Goal: Task Accomplishment & Management: Complete application form

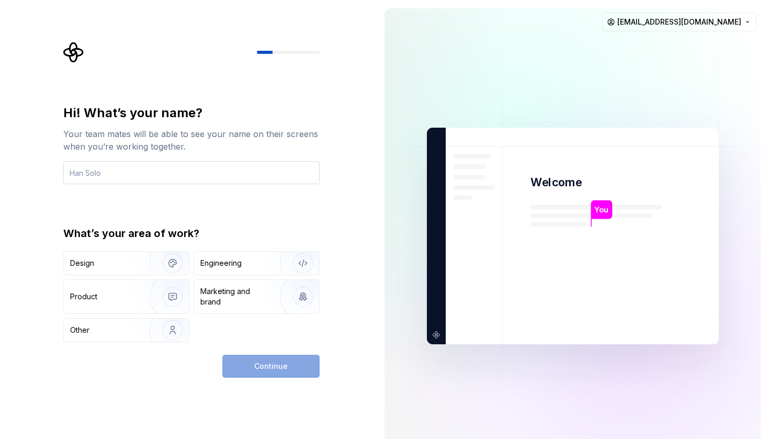
click at [205, 182] on input "text" at bounding box center [191, 172] width 256 height 23
type input "Rohit"
click at [127, 258] on div "Design" at bounding box center [103, 263] width 66 height 10
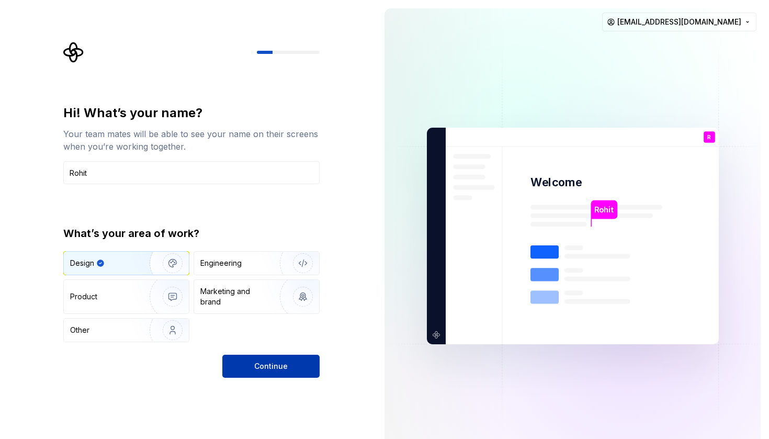
click at [255, 361] on button "Continue" at bounding box center [270, 366] width 97 height 23
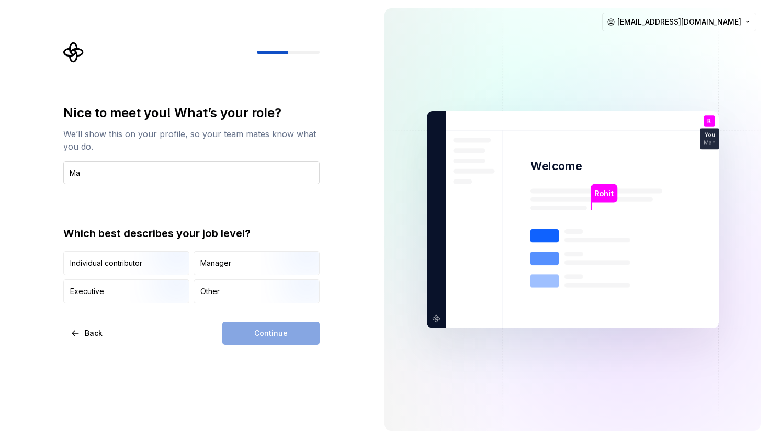
type input "M"
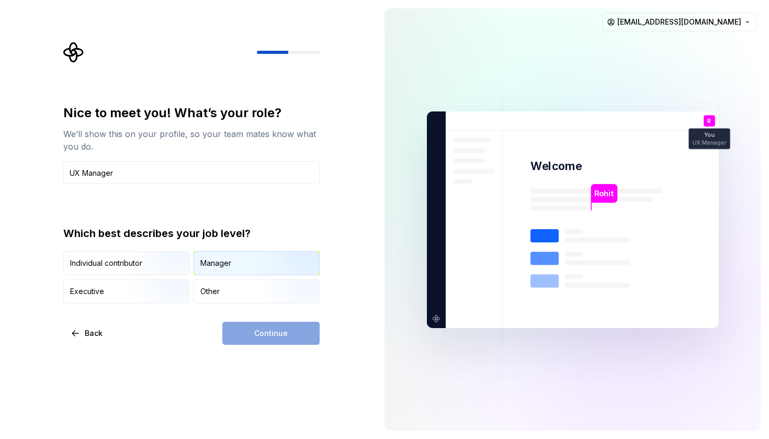
type input "UX Manager"
click at [225, 265] on div "Manager" at bounding box center [215, 263] width 31 height 10
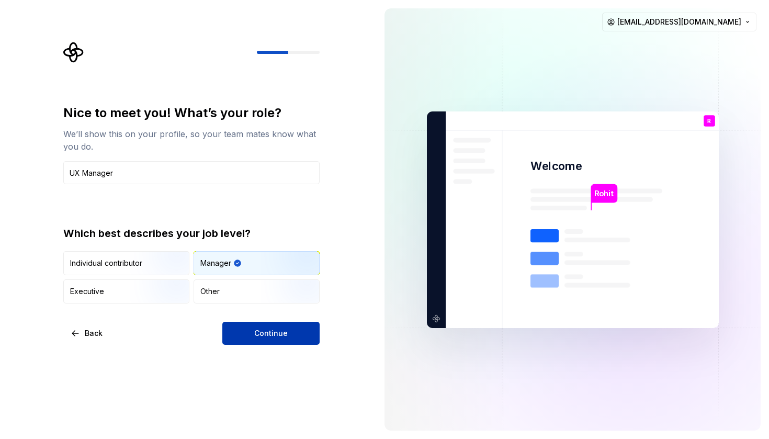
click at [262, 328] on button "Continue" at bounding box center [270, 333] width 97 height 23
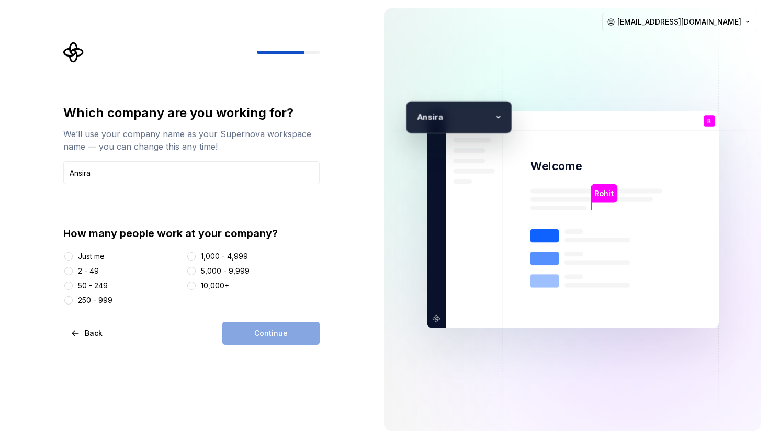
type input "Ansira"
click at [221, 272] on div "5,000 - 9,999" at bounding box center [225, 271] width 49 height 10
click at [196, 272] on button "5,000 - 9,999" at bounding box center [191, 271] width 8 height 8
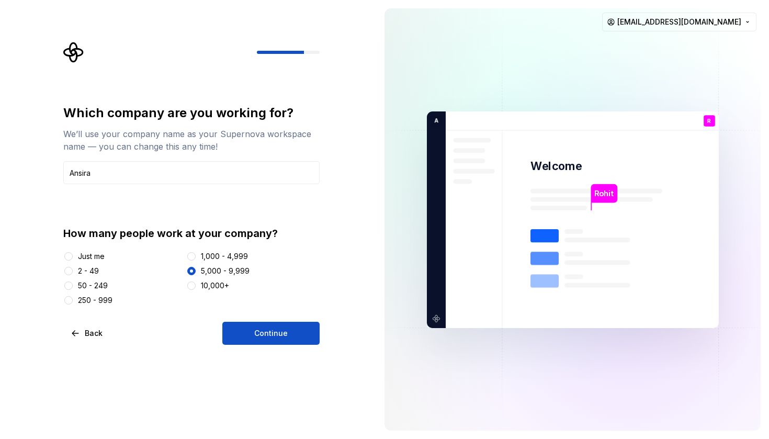
click at [233, 256] on div "1,000 - 4,999" at bounding box center [224, 256] width 47 height 10
click at [196, 256] on button "1,000 - 4,999" at bounding box center [191, 256] width 8 height 8
click at [218, 269] on div "5,000 - 9,999" at bounding box center [225, 271] width 49 height 10
click at [196, 269] on button "5,000 - 9,999" at bounding box center [191, 271] width 8 height 8
click at [230, 255] on div "1,000 - 4,999" at bounding box center [224, 256] width 47 height 10
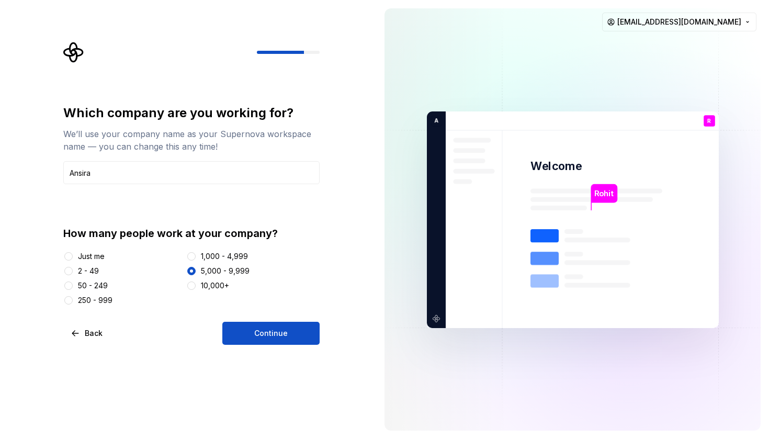
click at [196, 255] on button "1,000 - 4,999" at bounding box center [191, 256] width 8 height 8
click at [268, 334] on span "Continue" at bounding box center [270, 333] width 33 height 10
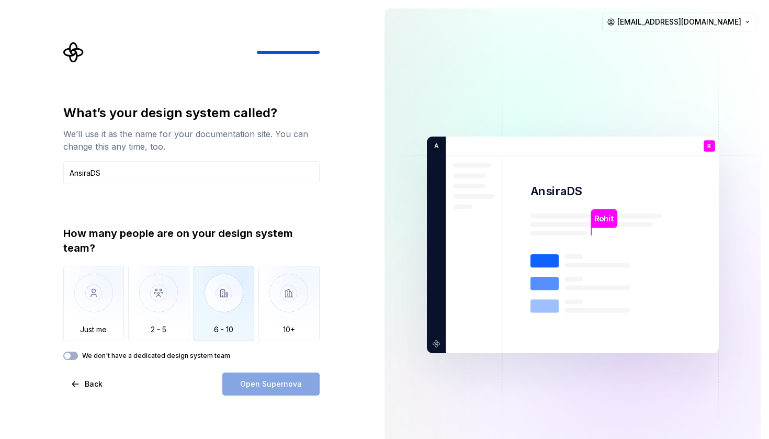
type input "AnsiraDS"
click at [219, 291] on img "button" at bounding box center [224, 301] width 61 height 70
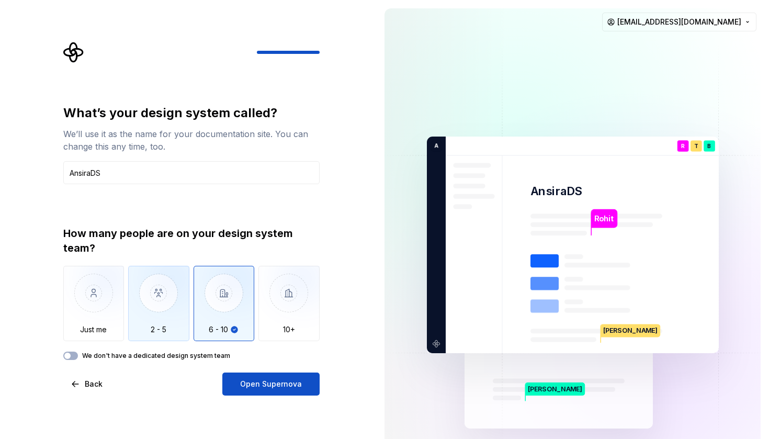
click at [180, 311] on img "button" at bounding box center [158, 301] width 61 height 70
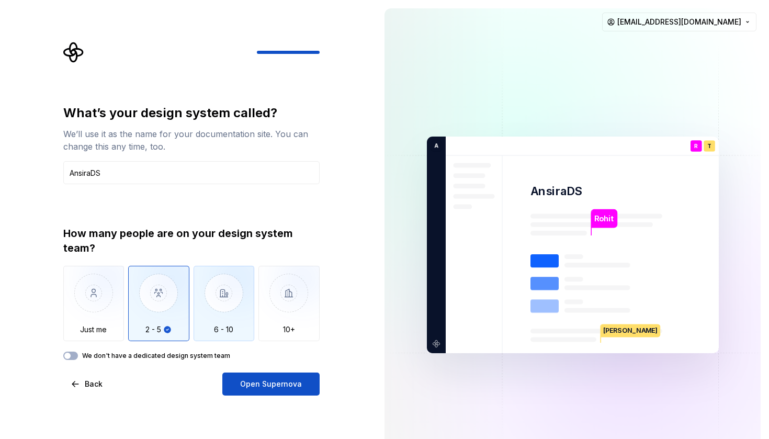
click at [241, 321] on img "button" at bounding box center [224, 301] width 61 height 70
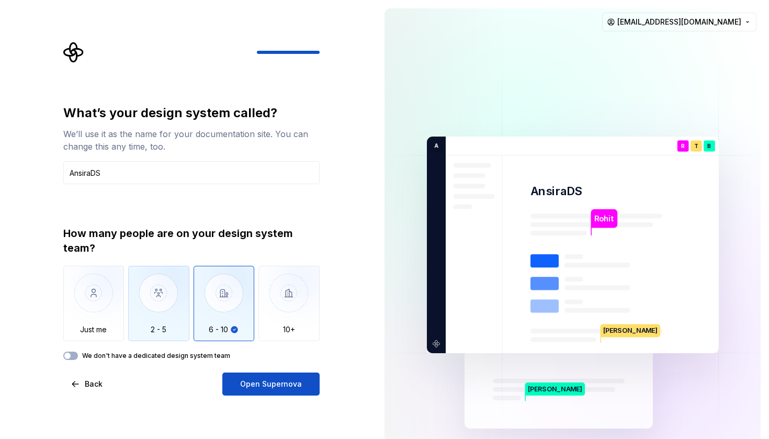
click at [177, 306] on img "button" at bounding box center [158, 301] width 61 height 70
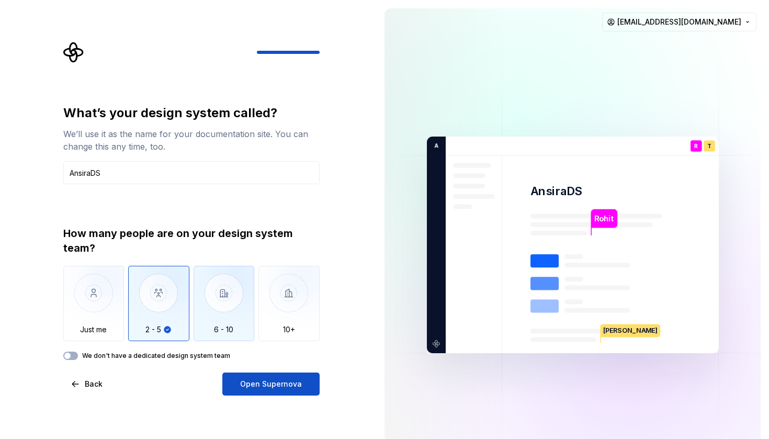
click at [224, 304] on img "button" at bounding box center [224, 301] width 61 height 70
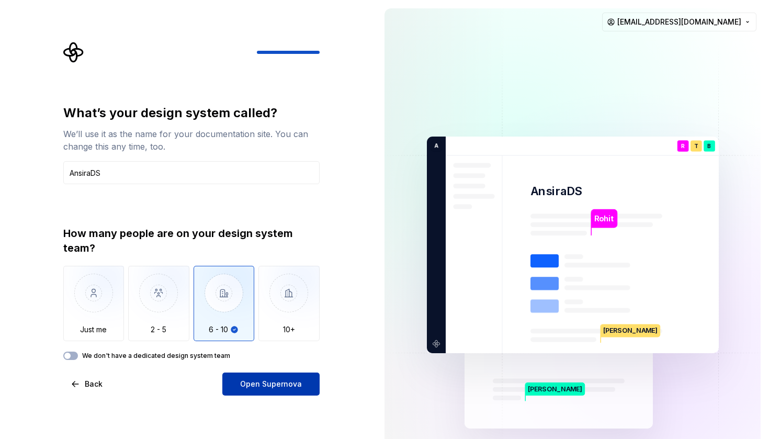
click at [263, 383] on span "Open Supernova" at bounding box center [271, 384] width 62 height 10
drag, startPoint x: 234, startPoint y: 115, endPoint x: 285, endPoint y: 116, distance: 50.2
click at [285, 116] on div "What’s your design system called?" at bounding box center [191, 113] width 256 height 17
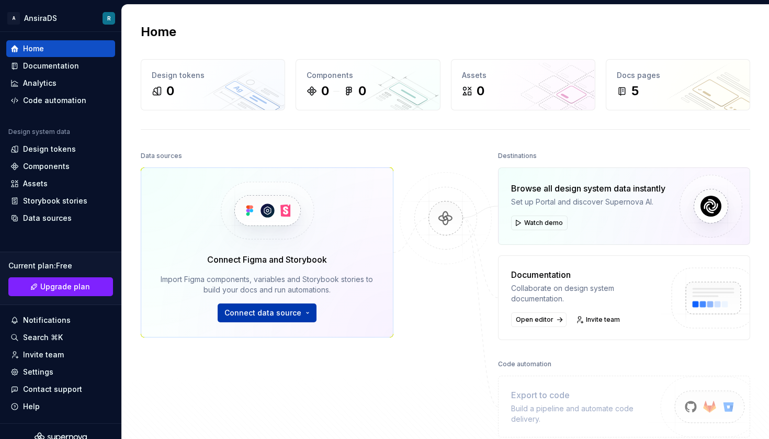
click at [282, 309] on span "Connect data source" at bounding box center [262, 313] width 77 height 10
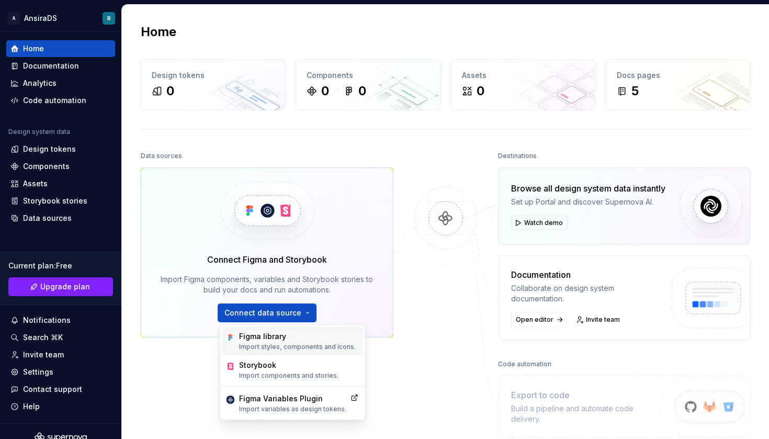
click at [279, 347] on p "Import styles, components and icons." at bounding box center [297, 347] width 117 height 8
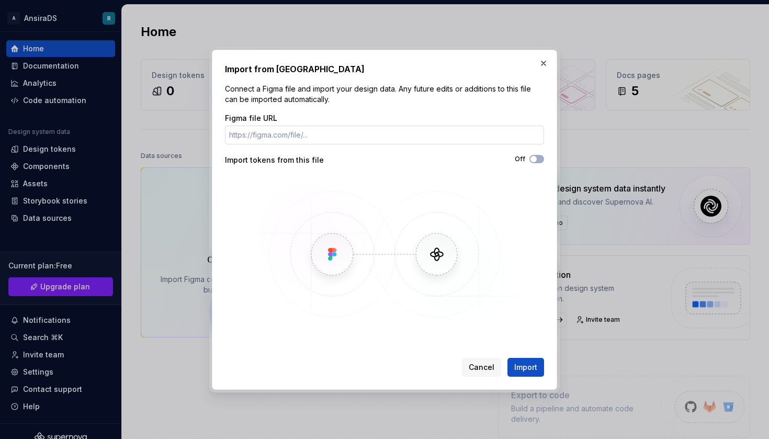
click at [257, 139] on input "Figma file URL" at bounding box center [384, 135] width 319 height 19
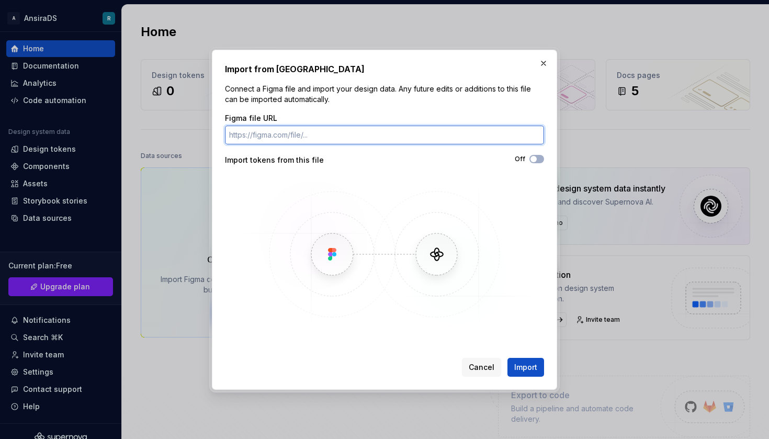
paste input "[URL][DOMAIN_NAME]"
type input "[URL][DOMAIN_NAME]"
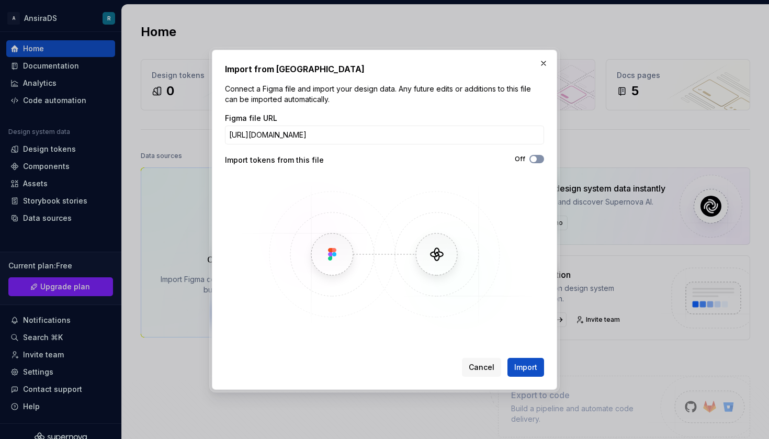
click at [539, 161] on button "Off" at bounding box center [536, 159] width 15 height 8
click at [532, 368] on span "Import" at bounding box center [525, 367] width 23 height 10
